Goal: Transaction & Acquisition: Purchase product/service

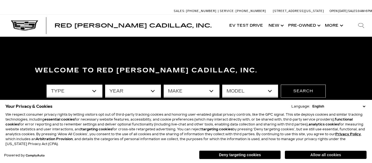
click at [349, 154] on button "Allow all cookies" at bounding box center [326, 155] width 82 height 8
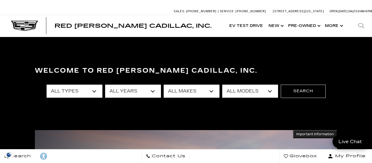
click at [91, 93] on select "All Types New Used Certified Used Demo" at bounding box center [75, 91] width 56 height 13
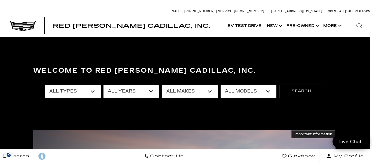
click at [93, 90] on select "All Types New Used Certified Used Demo" at bounding box center [73, 91] width 56 height 13
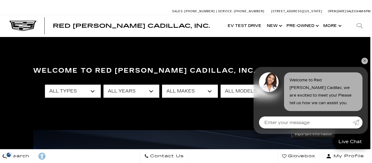
scroll to position [0, 0]
select select "Used"
click at [45, 85] on select "All Types New Used Certified Used Demo" at bounding box center [73, 91] width 56 height 13
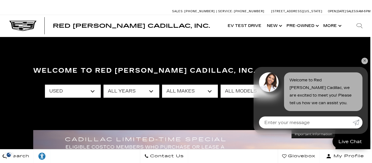
click at [152, 90] on select "All Years 2026 2025 2024 2023 2022 2021 2020 2019 2018 2016 2015 2014 2008" at bounding box center [132, 91] width 56 height 13
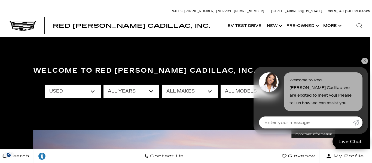
select select "2019"
click at [104, 85] on select "All Years 2025 2024 2023 2022 2021 2020 2019 2018 2016 2015 2014 2008" at bounding box center [132, 91] width 56 height 13
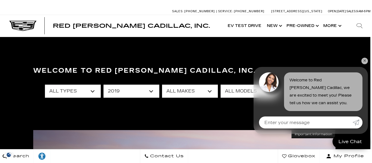
click at [187, 87] on select "All Makes BMW Cadillac Chevrolet Subaru" at bounding box center [190, 91] width 56 height 13
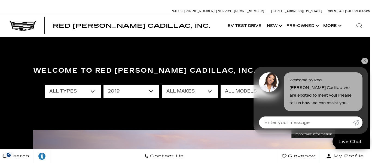
select select "Cadillac"
click at [162, 85] on select "All Makes BMW Cadillac Chevrolet Subaru" at bounding box center [190, 91] width 56 height 13
click at [364, 62] on link "✕" at bounding box center [365, 61] width 7 height 7
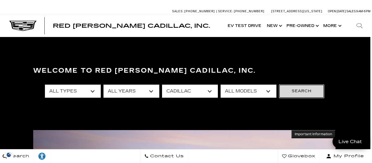
click at [298, 94] on button "Search" at bounding box center [301, 91] width 45 height 13
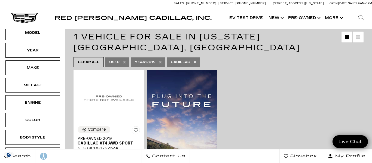
scroll to position [98, 0]
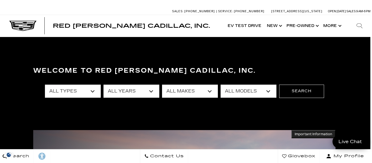
select select "2023"
click at [104, 85] on select "All Years 2026 2025 2024 2023 2022 2021 2020 2019 2018 2016 2015 2014 2008" at bounding box center [132, 91] width 56 height 13
click at [207, 93] on select "All Makes Audi BMW Buick Cadillac Chevrolet Chrysler Ford Honda Jeep Land Rover…" at bounding box center [190, 91] width 56 height 13
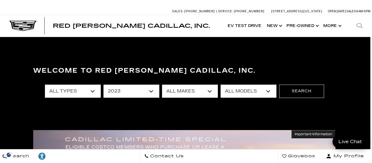
select select "Cadillac"
click at [162, 85] on select "All Makes BMW Cadillac Land Rover" at bounding box center [190, 91] width 56 height 13
click at [256, 90] on select "All Models Escalade XT4 XT5" at bounding box center [249, 91] width 56 height 13
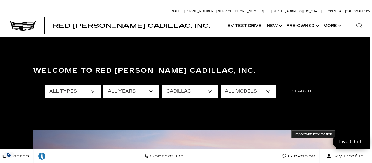
select select "Escalade"
click at [221, 85] on select "All Models Escalade XT4 XT5" at bounding box center [249, 91] width 56 height 13
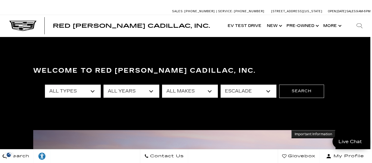
click at [149, 90] on select "All Years 2023" at bounding box center [132, 91] width 56 height 13
select select "Filter by year"
click at [104, 85] on select "All Years 2023" at bounding box center [132, 91] width 56 height 13
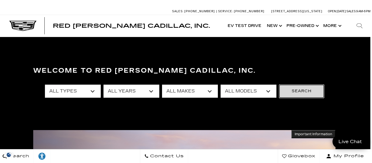
click at [306, 86] on button "Search" at bounding box center [301, 91] width 45 height 13
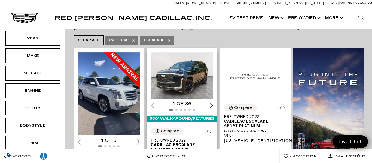
scroll to position [116, 0]
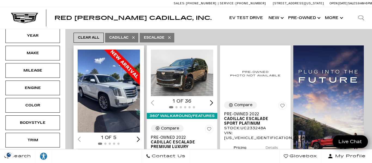
click at [121, 83] on img "1 / 2" at bounding box center [109, 91] width 62 height 83
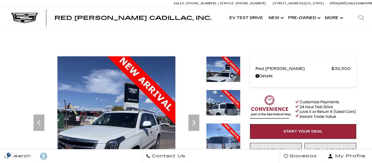
click at [198, 117] on icon "Next" at bounding box center [194, 122] width 11 height 11
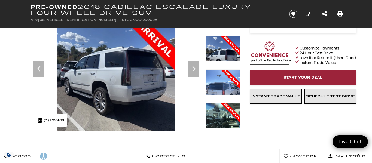
scroll to position [54, 0]
click at [198, 67] on icon "Next" at bounding box center [194, 69] width 11 height 11
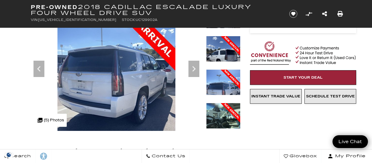
click at [198, 67] on icon "Next" at bounding box center [194, 69] width 11 height 11
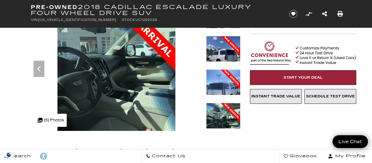
click at [198, 67] on img at bounding box center [116, 81] width 171 height 158
